Goal: Task Accomplishment & Management: Manage account settings

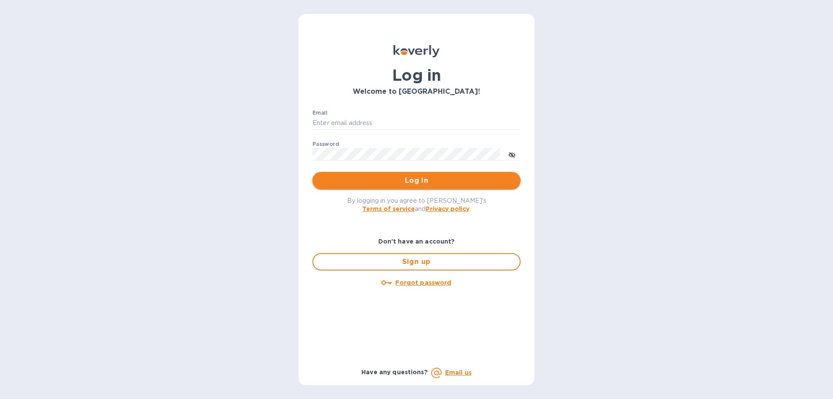
type input "mirjanas@radiuscargo.com"
drag, startPoint x: 417, startPoint y: 180, endPoint x: 576, endPoint y: 169, distance: 159.6
click at [418, 180] on span "Log in" at bounding box center [416, 180] width 194 height 10
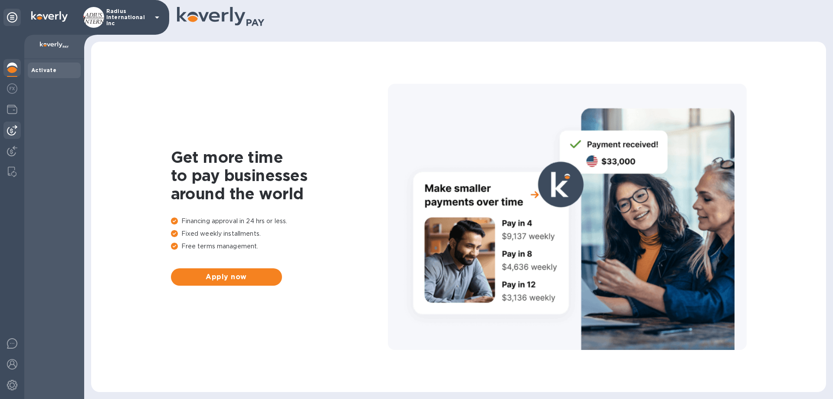
click at [16, 130] on img at bounding box center [12, 130] width 10 height 10
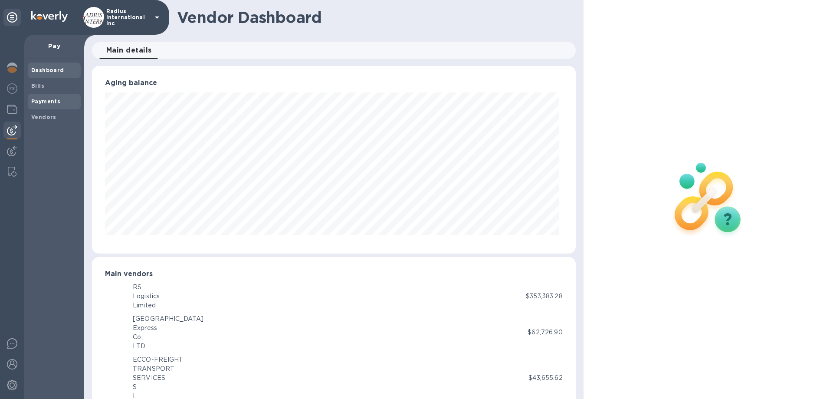
scroll to position [433574, 433281]
click at [55, 102] on b "Payments" at bounding box center [45, 101] width 29 height 7
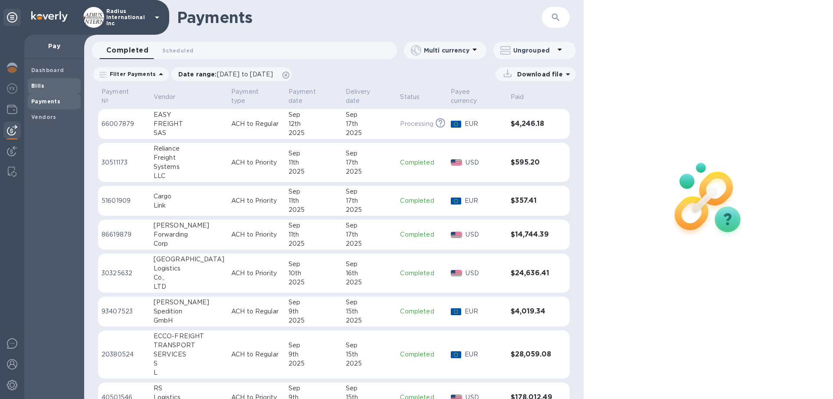
click at [42, 85] on b "Bills" at bounding box center [37, 85] width 13 height 7
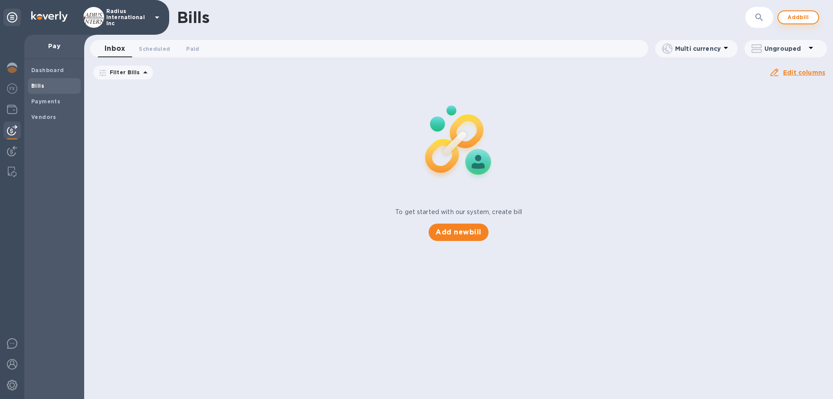
click at [805, 17] on span "Add bill" at bounding box center [798, 17] width 26 height 10
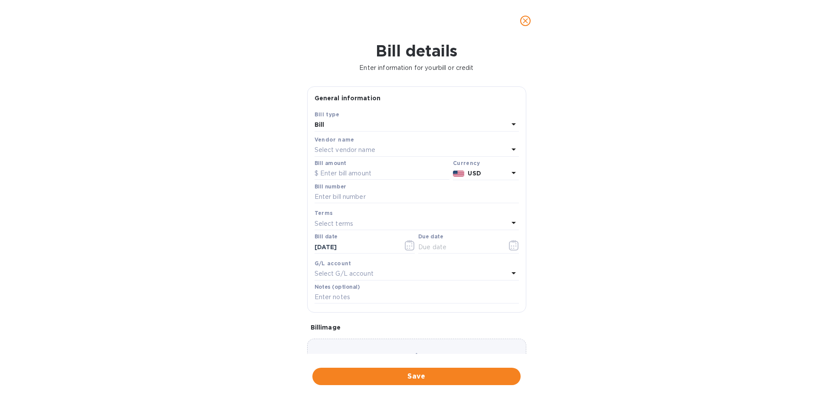
click at [348, 151] on p "Select vendor name" at bounding box center [344, 149] width 61 height 9
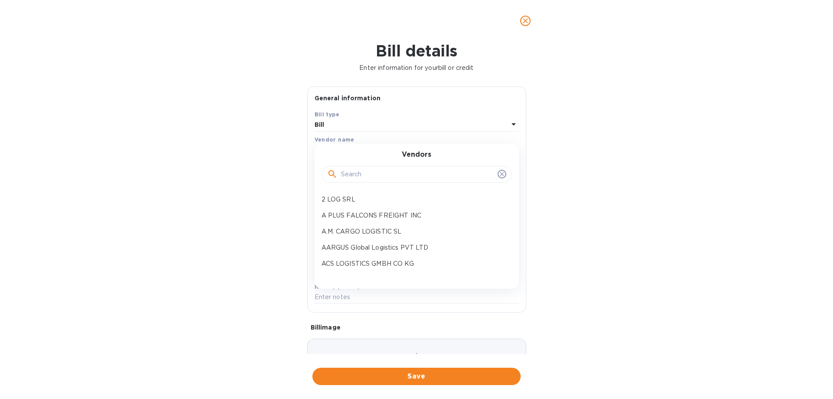
click at [366, 172] on input "text" at bounding box center [417, 174] width 153 height 13
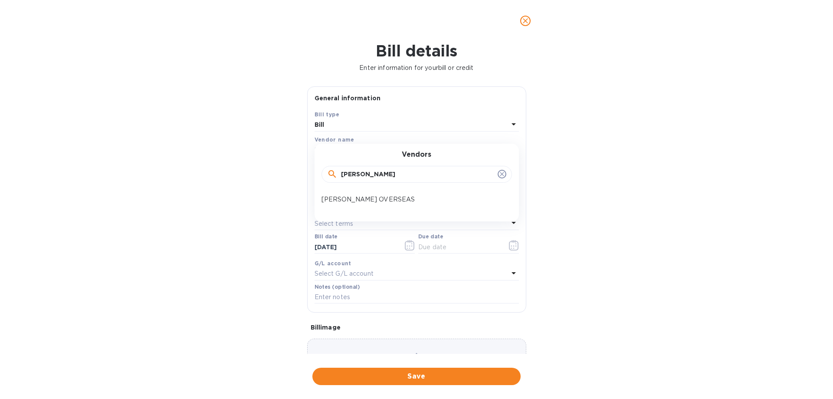
type input "[PERSON_NAME]"
click at [388, 201] on p "[PERSON_NAME] OVERSEAS" at bounding box center [412, 199] width 183 height 9
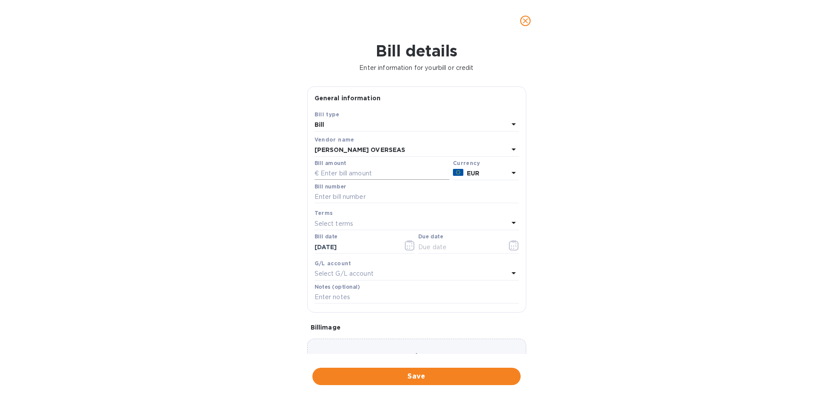
drag, startPoint x: 365, startPoint y: 176, endPoint x: 439, endPoint y: 170, distance: 74.4
click at [365, 175] on input "text" at bounding box center [381, 173] width 135 height 13
type input "7,681.49"
type input "July SOA- [PERSON_NAME]"
drag, startPoint x: 452, startPoint y: 247, endPoint x: 465, endPoint y: 247, distance: 13.9
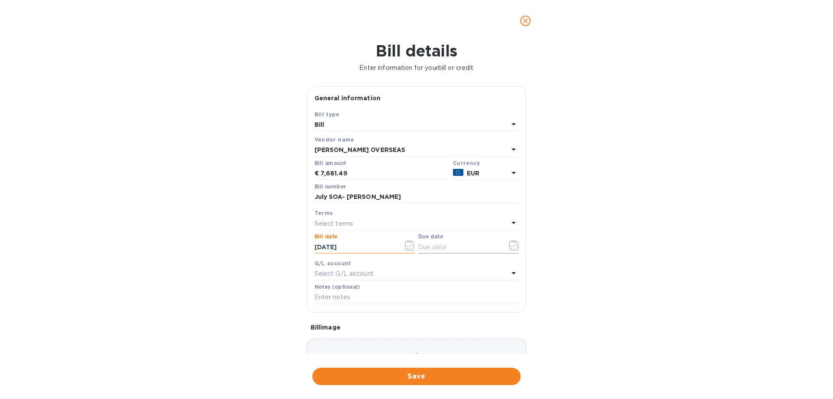
click at [456, 248] on input "text" at bounding box center [459, 246] width 82 height 13
click at [509, 245] on icon "button" at bounding box center [514, 245] width 10 height 10
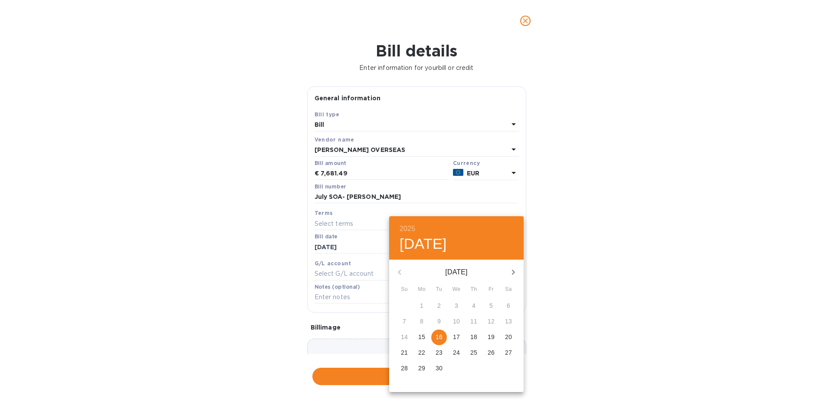
drag, startPoint x: 437, startPoint y: 336, endPoint x: 599, endPoint y: 276, distance: 173.5
click at [438, 336] on p "16" at bounding box center [438, 336] width 7 height 9
type input "[DATE]"
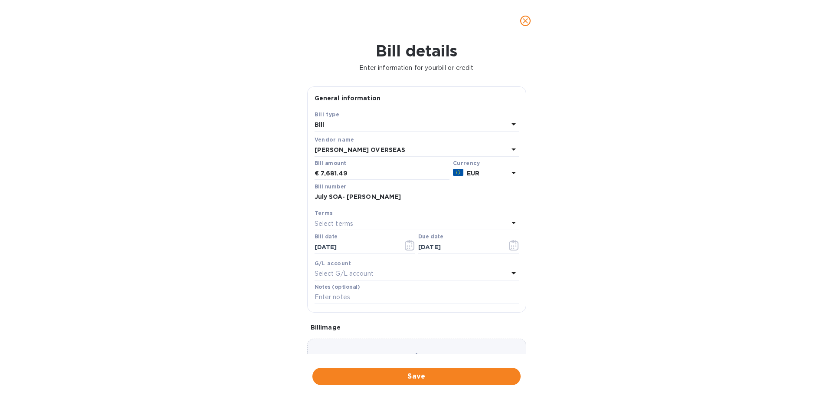
click at [613, 272] on div "2025 Tue, Sep [DATE] Mo Tu We Th Fr Sa 31 1 2 3 4 5 6 7 8 9 10 11 12 13 14 15 1…" at bounding box center [416, 199] width 833 height 399
click at [444, 373] on span "Save" at bounding box center [416, 376] width 194 height 10
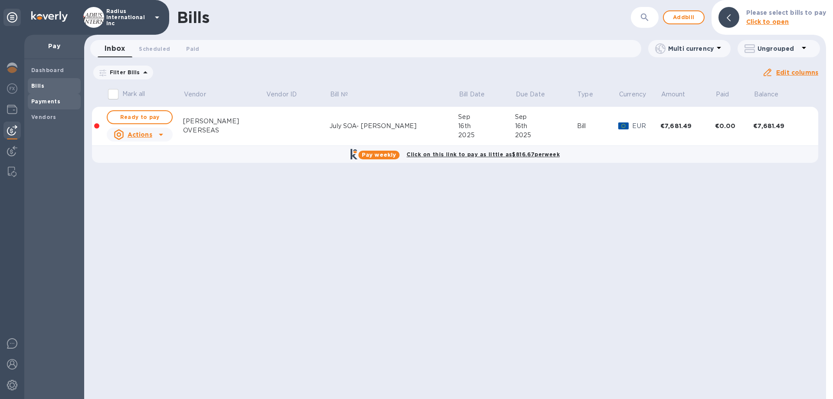
click at [60, 98] on span "Payments" at bounding box center [54, 101] width 46 height 9
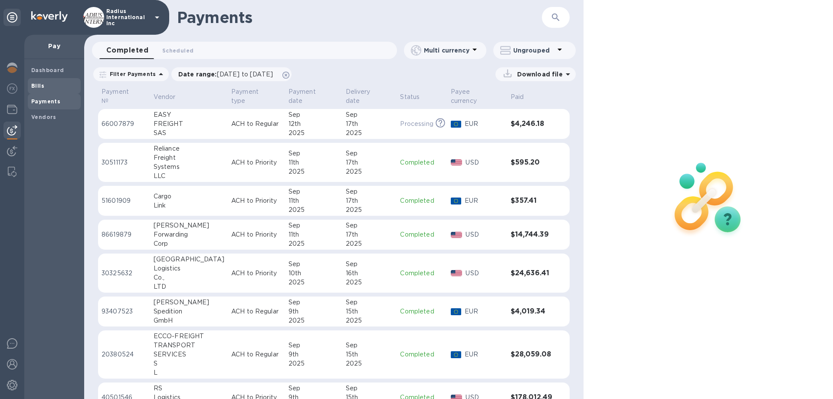
click at [65, 84] on span "Bills" at bounding box center [54, 86] width 46 height 9
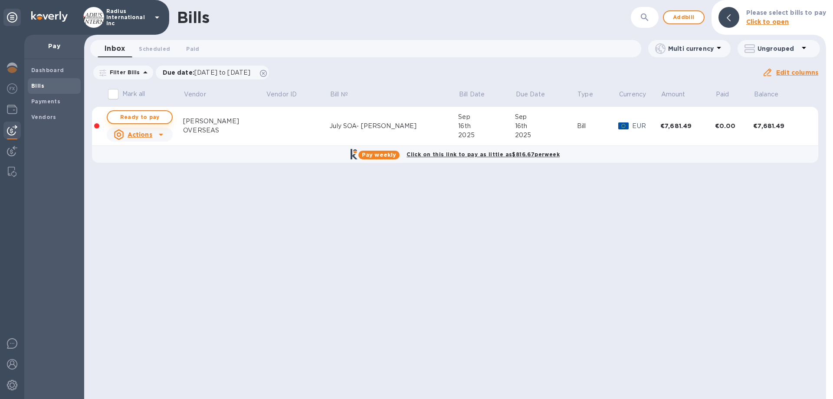
click at [139, 116] on span "Ready to pay" at bounding box center [140, 117] width 50 height 10
checkbox input "true"
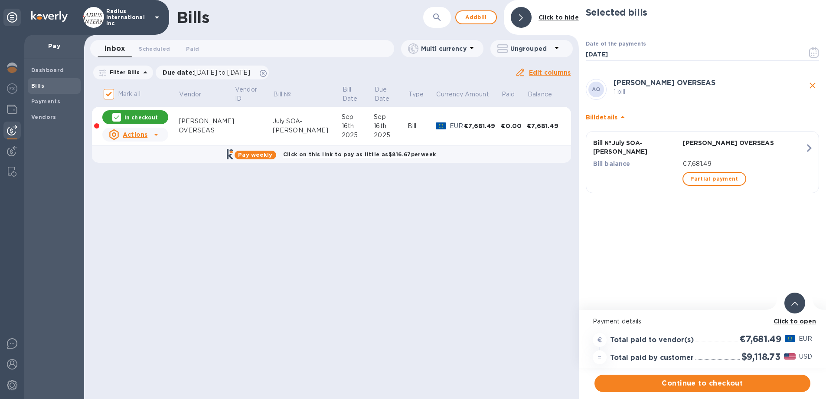
click at [720, 384] on span "Continue to checkout" at bounding box center [703, 383] width 202 height 10
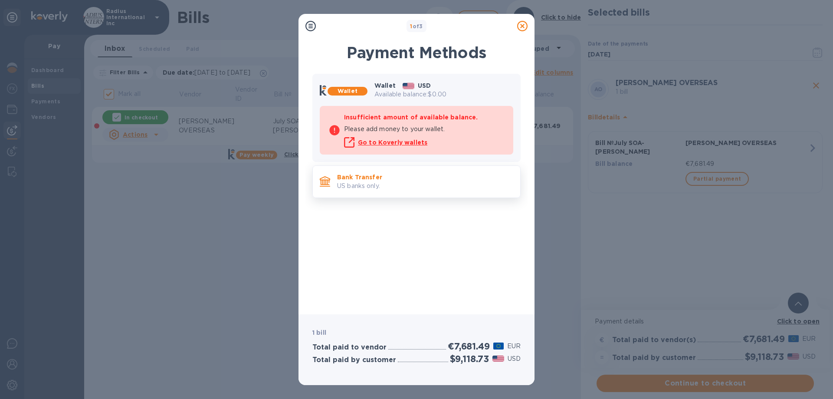
click at [396, 169] on div "Bank Transfer US banks only." at bounding box center [425, 181] width 183 height 25
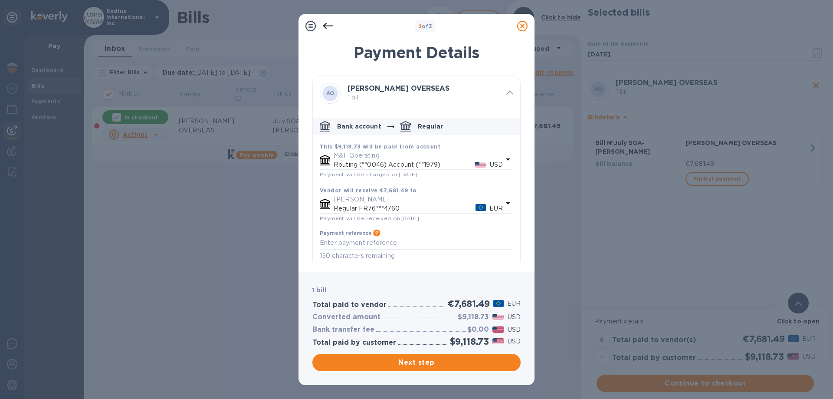
click at [435, 363] on span "Next step" at bounding box center [416, 362] width 194 height 10
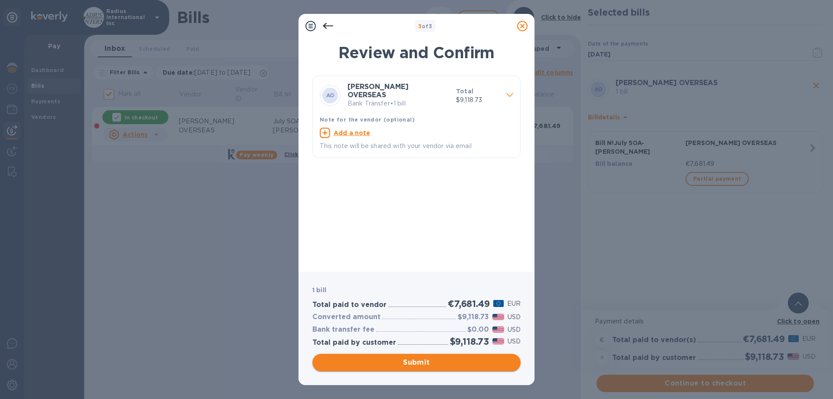
click at [439, 355] on button "Submit" at bounding box center [416, 362] width 208 height 17
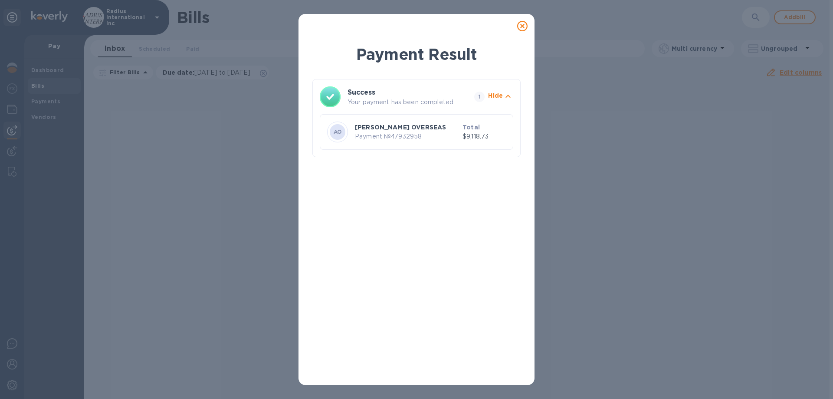
drag, startPoint x: 520, startPoint y: 26, endPoint x: 645, endPoint y: 3, distance: 126.9
click at [520, 26] on icon at bounding box center [522, 26] width 10 height 10
